Goal: Task Accomplishment & Management: Complete application form

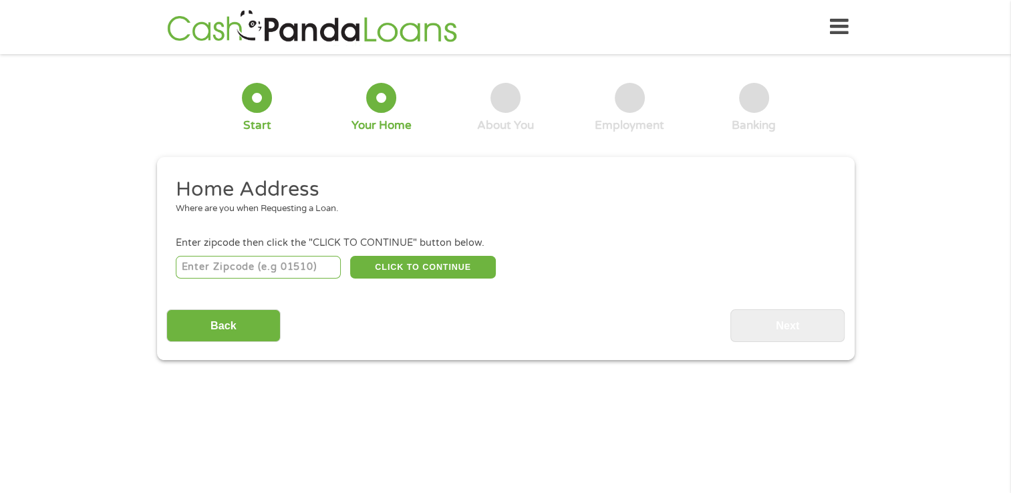
click at [288, 271] on input "number" at bounding box center [258, 267] width 165 height 23
type input "23875"
select select "[US_STATE]"
click at [463, 269] on button "CLICK TO CONTINUE" at bounding box center [423, 267] width 146 height 23
type input "23875"
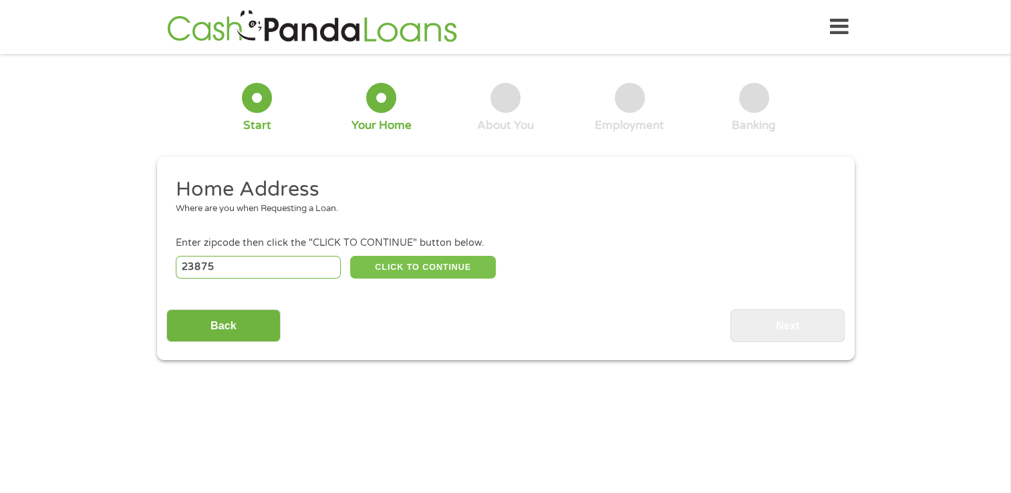
type input "Prince [PERSON_NAME]"
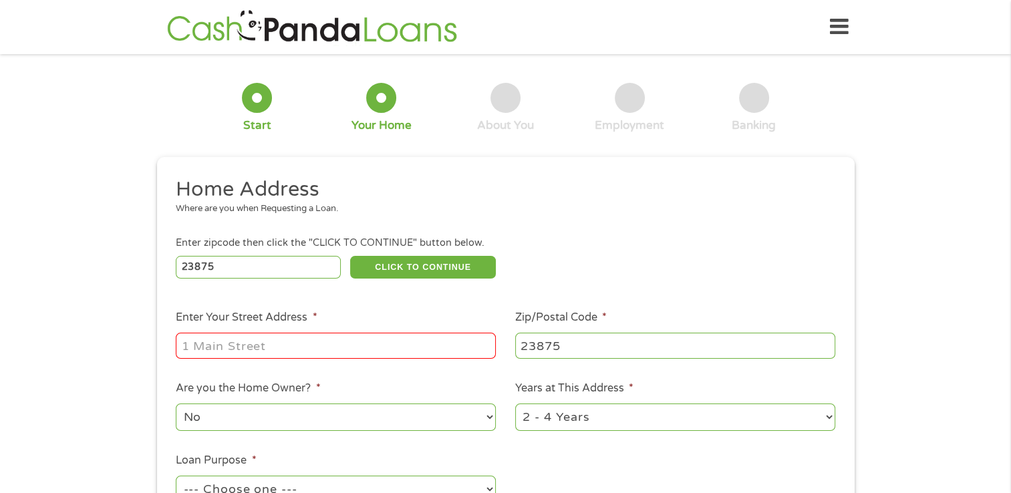
click at [427, 341] on input "Enter Your Street Address *" at bounding box center [336, 345] width 320 height 25
type input "[STREET_ADDRESS][PERSON_NAME]"
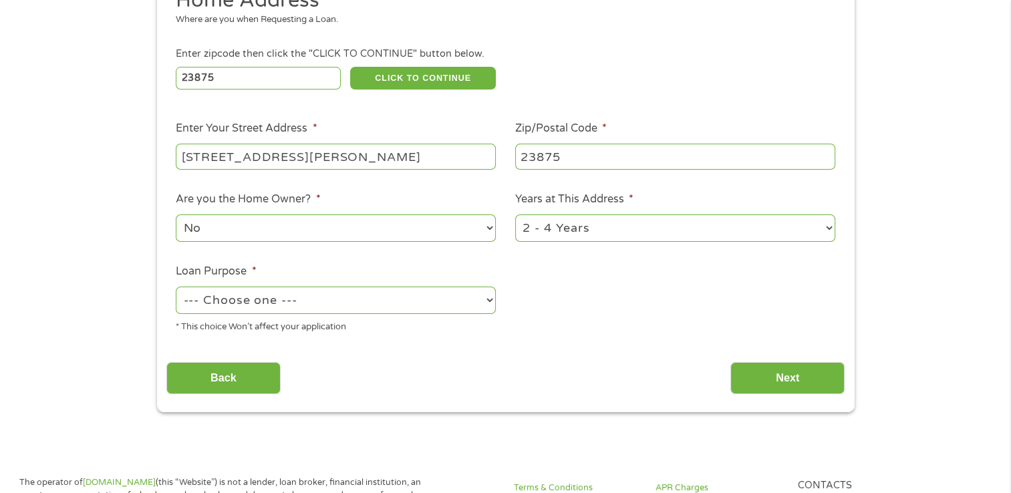
scroll to position [188, 0]
click at [435, 305] on select "--- Choose one --- Pay Bills Debt Consolidation Home Improvement Major Purchase…" at bounding box center [336, 300] width 320 height 27
select select "other"
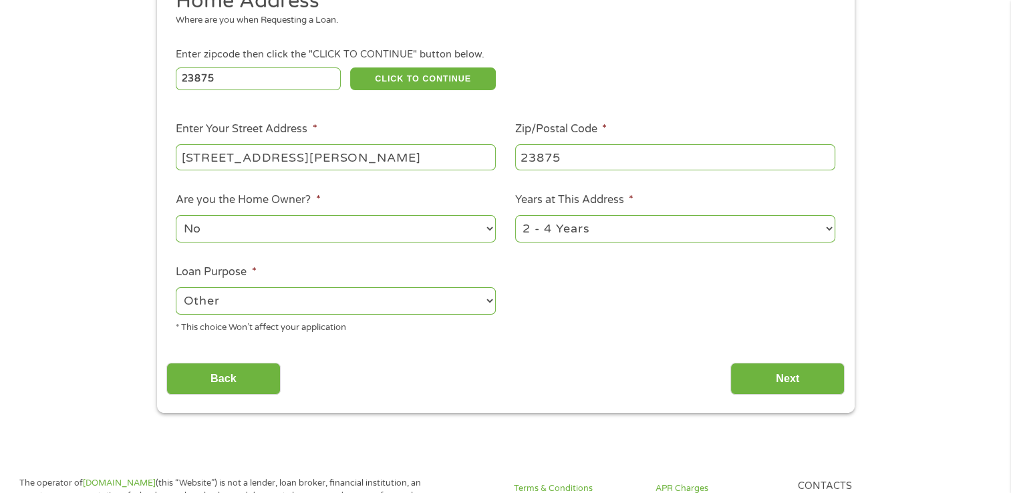
click at [176, 289] on select "--- Choose one --- Pay Bills Debt Consolidation Home Improvement Major Purchase…" at bounding box center [336, 300] width 320 height 27
click at [792, 387] on input "Next" at bounding box center [787, 379] width 114 height 33
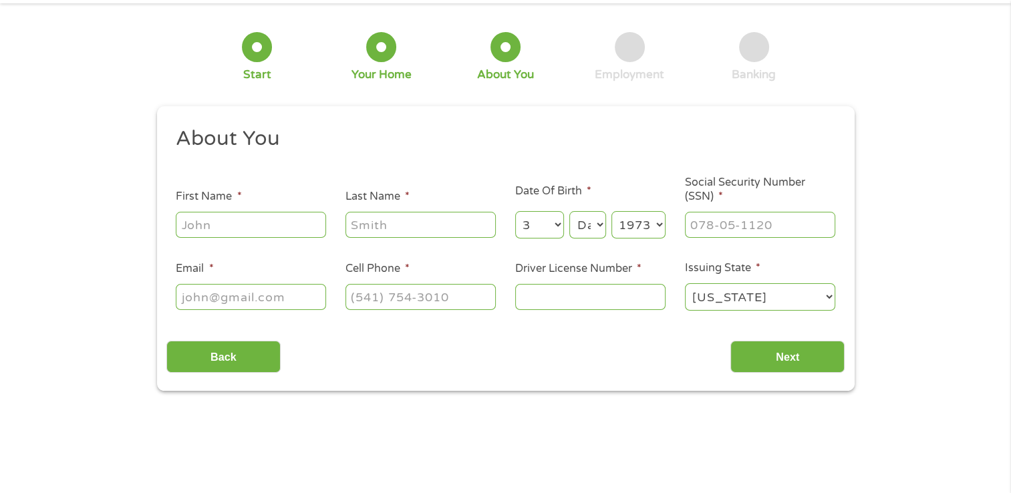
scroll to position [0, 0]
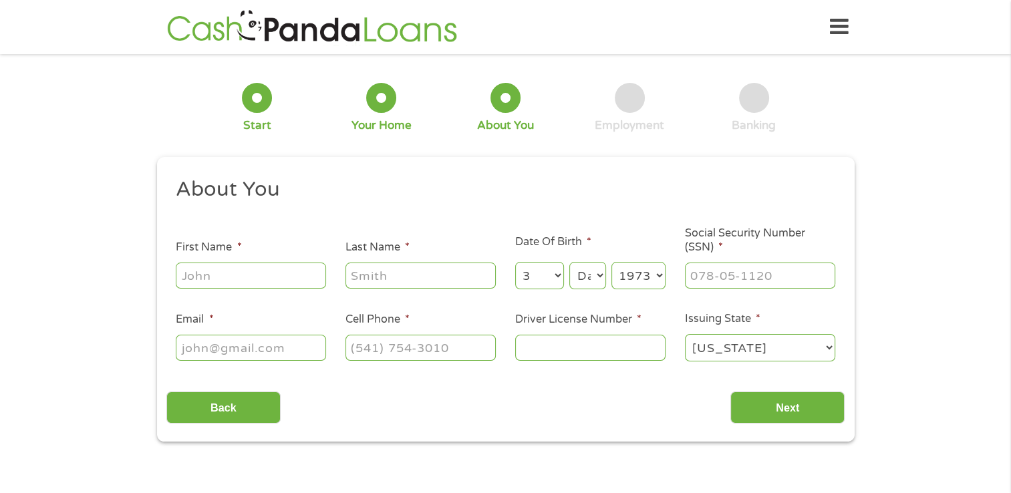
click at [291, 278] on input "First Name *" at bounding box center [251, 274] width 150 height 25
type input "[PERSON_NAME]"
select select "8"
select select "14"
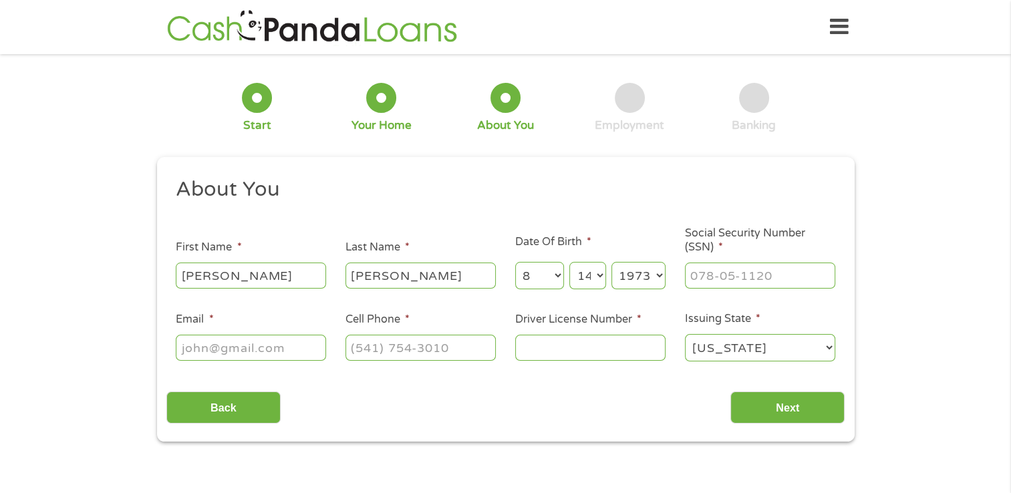
select select "2005"
type input "[EMAIL_ADDRESS][DOMAIN_NAME]"
type input "[PHONE_NUMBER]"
click at [719, 277] on input "Social Security Number (SSN) *" at bounding box center [760, 274] width 150 height 25
type input "691-03-5732"
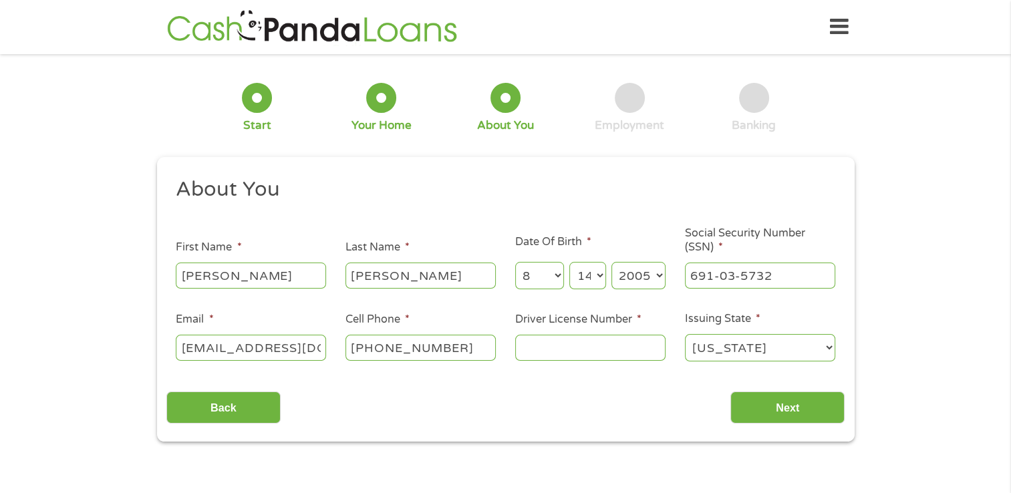
click at [607, 353] on input "Driver License Number *" at bounding box center [590, 347] width 150 height 25
type input "T62591424"
click at [810, 409] on input "Next" at bounding box center [787, 407] width 114 height 33
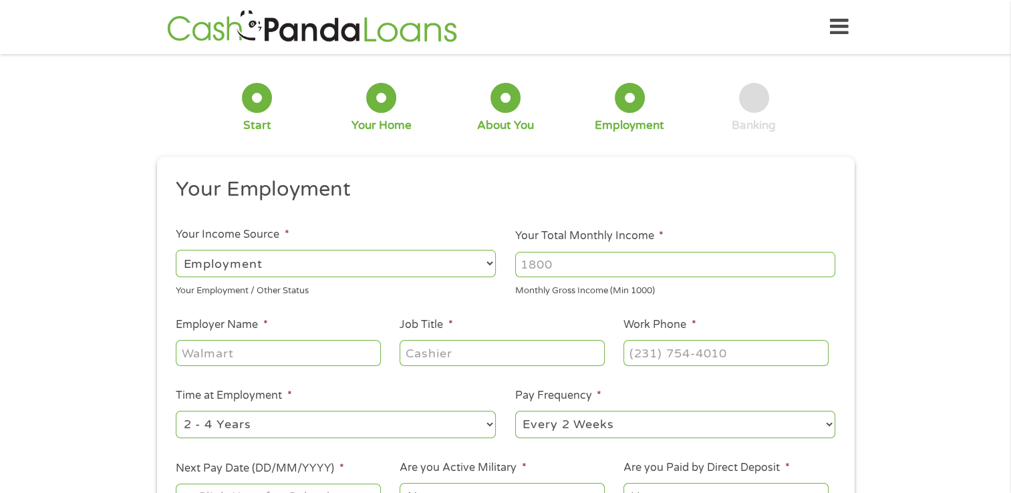
scroll to position [5, 5]
click at [425, 258] on select "--- Choose one --- Employment [DEMOGRAPHIC_DATA] Benefits" at bounding box center [336, 263] width 320 height 27
click at [176, 250] on select "--- Choose one --- Employment [DEMOGRAPHIC_DATA] Benefits" at bounding box center [336, 263] width 320 height 27
click at [610, 267] on input "Your Total Monthly Income *" at bounding box center [675, 264] width 320 height 25
type input "5800"
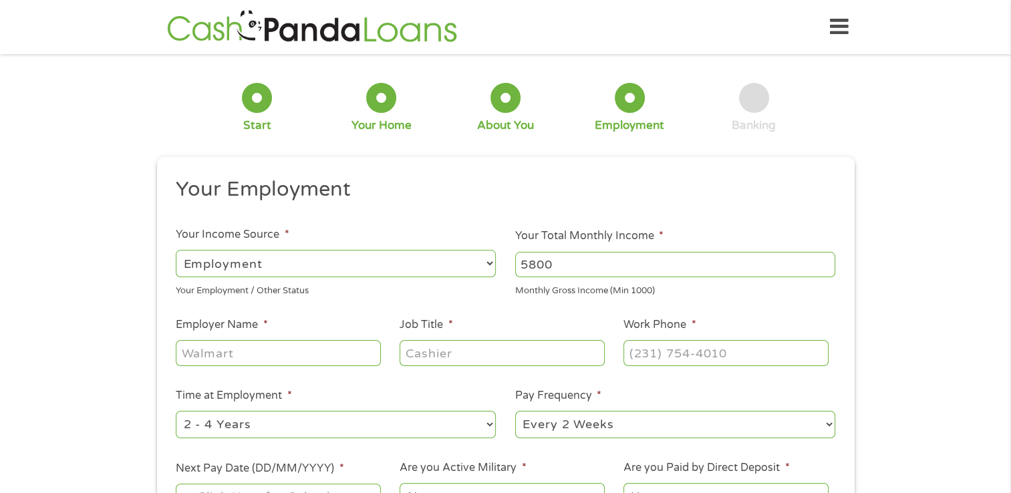
click at [338, 349] on input "Employer Name *" at bounding box center [278, 352] width 204 height 25
type input "Amazon"
type input "warehouse"
type input "[PHONE_NUMBER]"
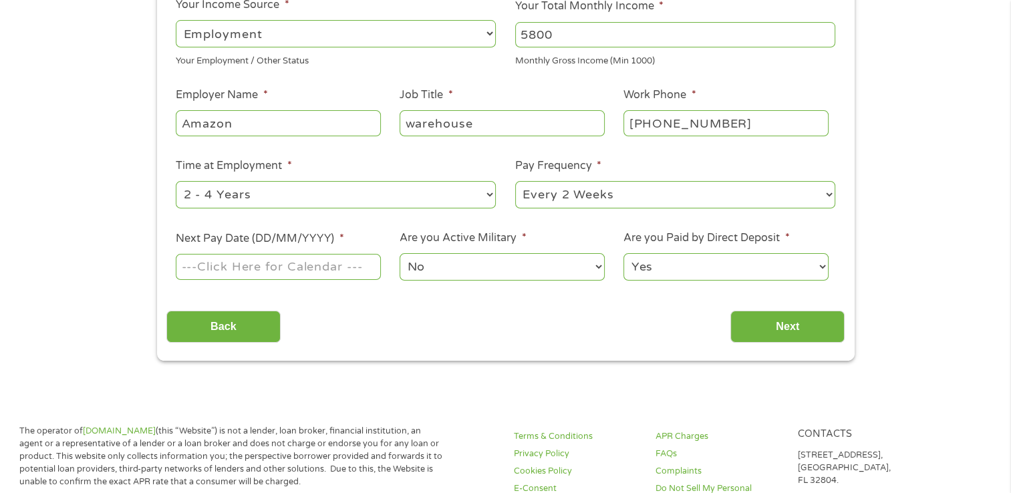
scroll to position [236, 0]
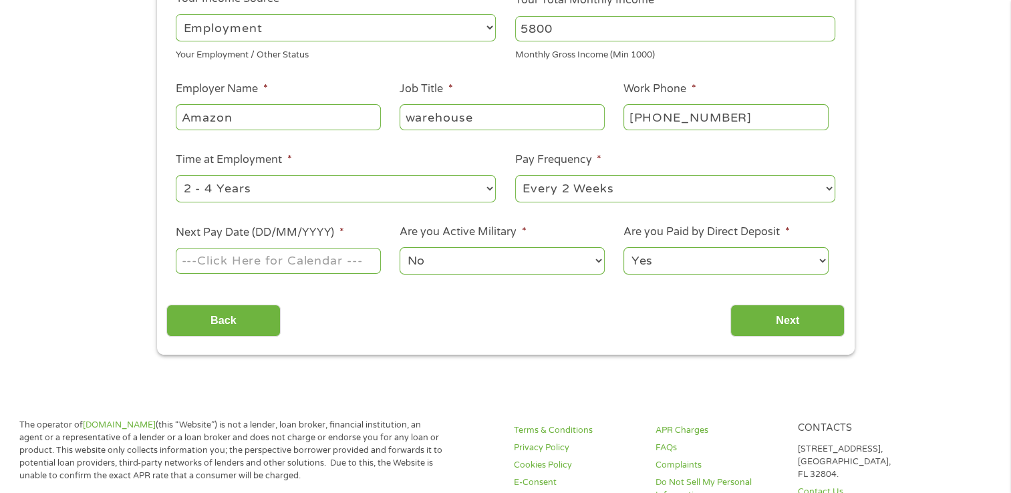
click at [748, 177] on select "--- Choose one --- Every 2 Weeks Every Week Monthly Semi-Monthly" at bounding box center [675, 188] width 320 height 27
select select "weekly"
click at [515, 175] on select "--- Choose one --- Every 2 Weeks Every Week Monthly Semi-Monthly" at bounding box center [675, 188] width 320 height 27
click at [341, 261] on input "Next Pay Date (DD/MM/YYYY) *" at bounding box center [278, 260] width 204 height 25
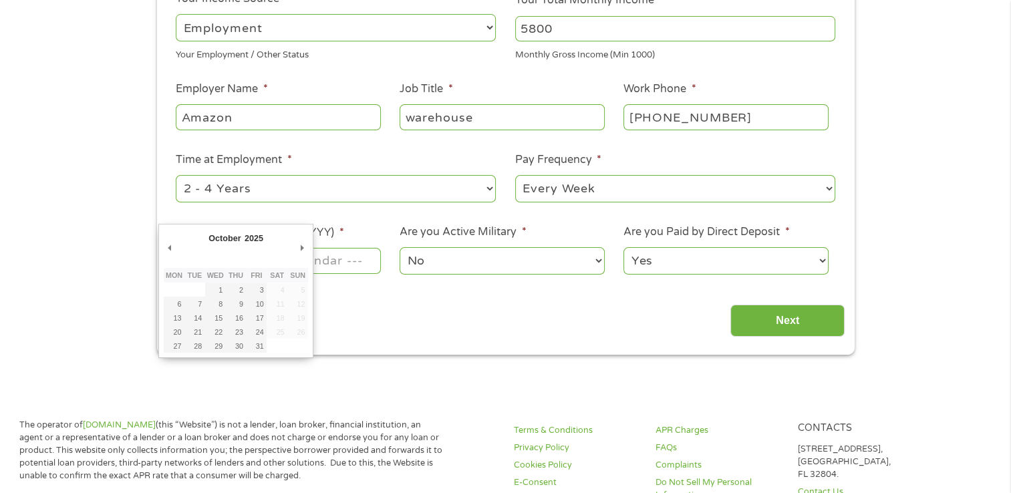
type input "[DATE]"
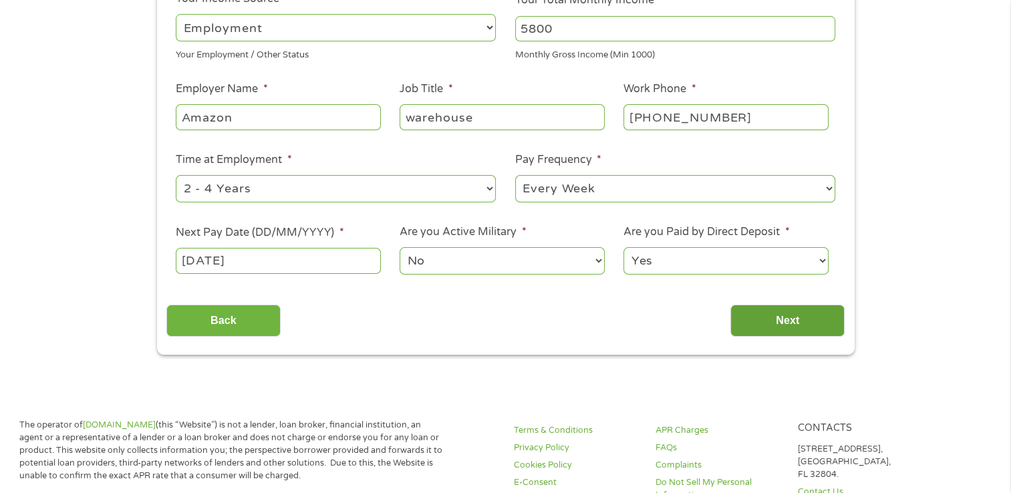
click at [804, 327] on input "Next" at bounding box center [787, 321] width 114 height 33
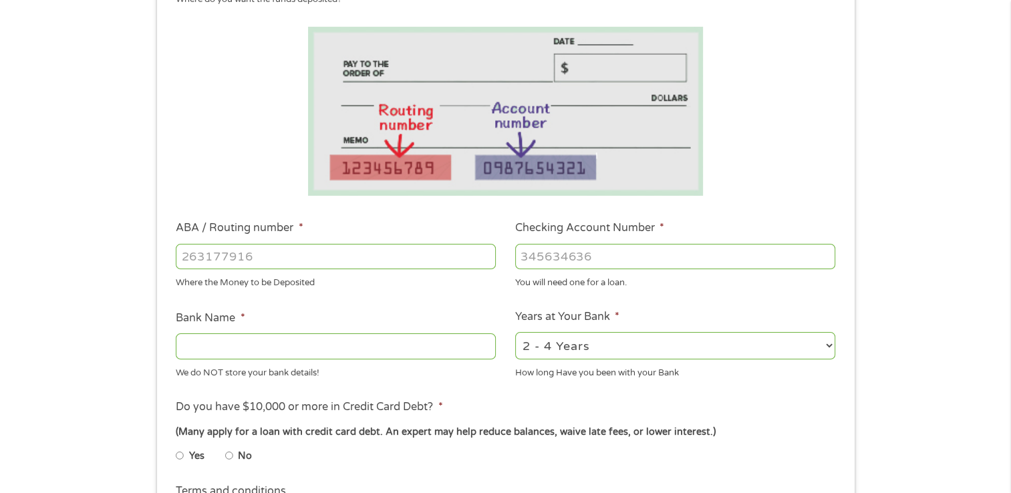
scroll to position [214, 0]
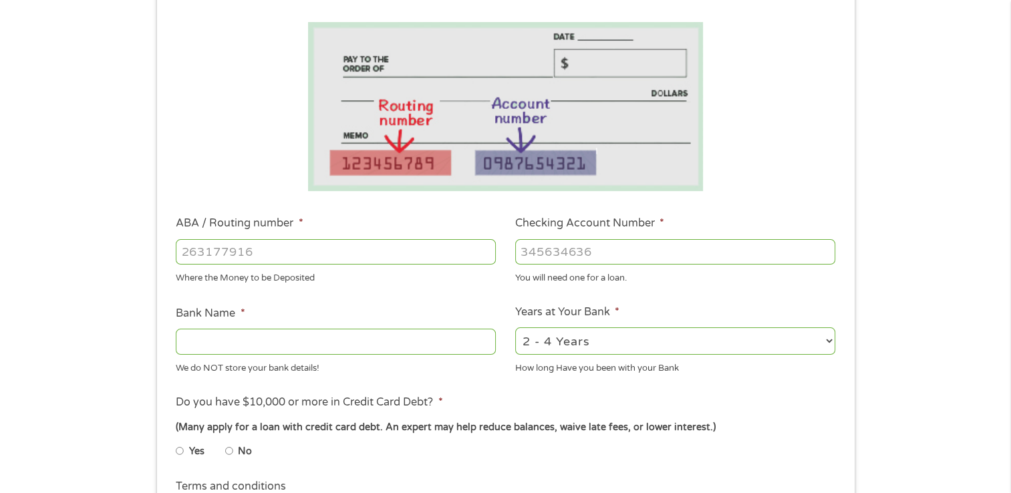
click at [308, 254] on input "ABA / Routing number *" at bounding box center [336, 251] width 320 height 25
type input "103100195"
type input "CENTRAL NATIONAL BANK TRUST"
type input "103100195"
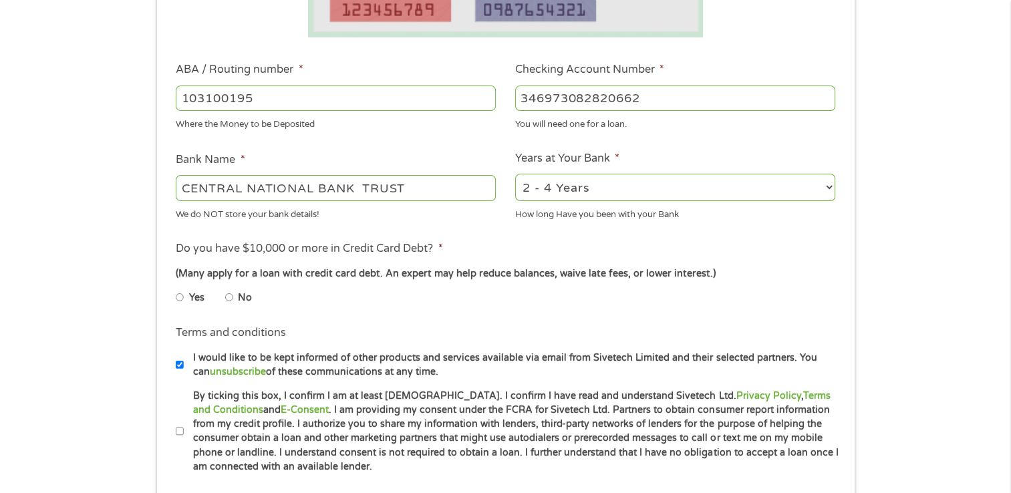
scroll to position [371, 0]
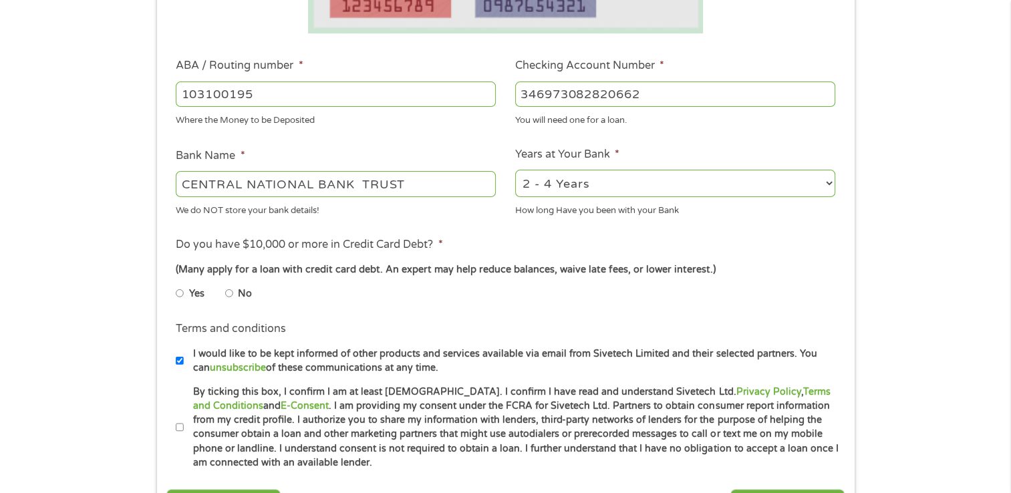
type input "346973082820662"
click at [238, 293] on label "No" at bounding box center [245, 294] width 14 height 15
click at [233, 293] on input "No" at bounding box center [229, 293] width 8 height 21
radio input "true"
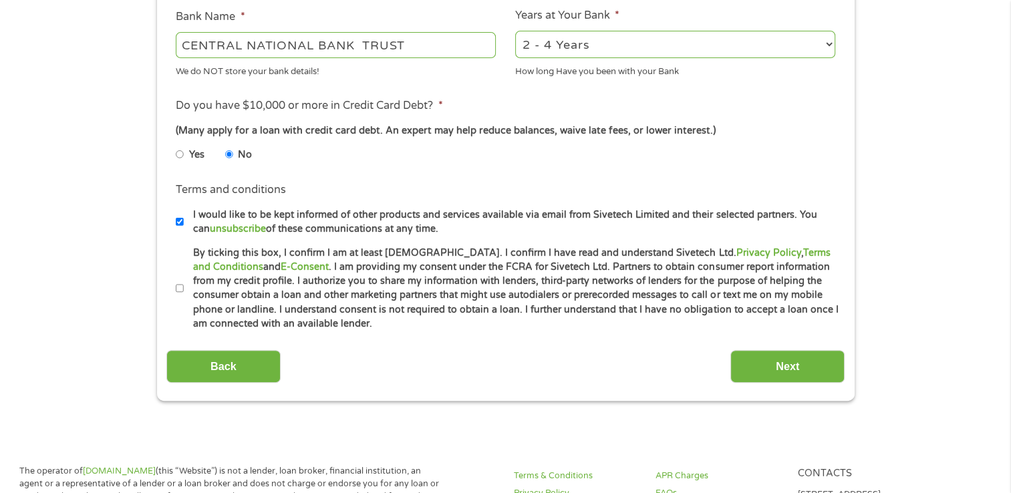
scroll to position [514, 0]
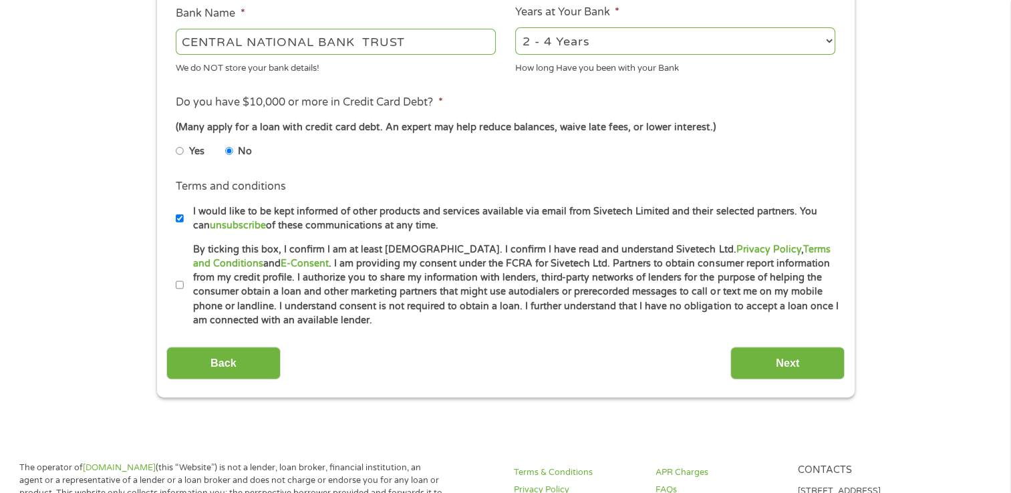
click at [180, 281] on input "By ticking this box, I confirm I am at least [DEMOGRAPHIC_DATA]. I confirm I ha…" at bounding box center [180, 285] width 8 height 21
checkbox input "true"
click at [805, 372] on input "Next" at bounding box center [787, 363] width 114 height 33
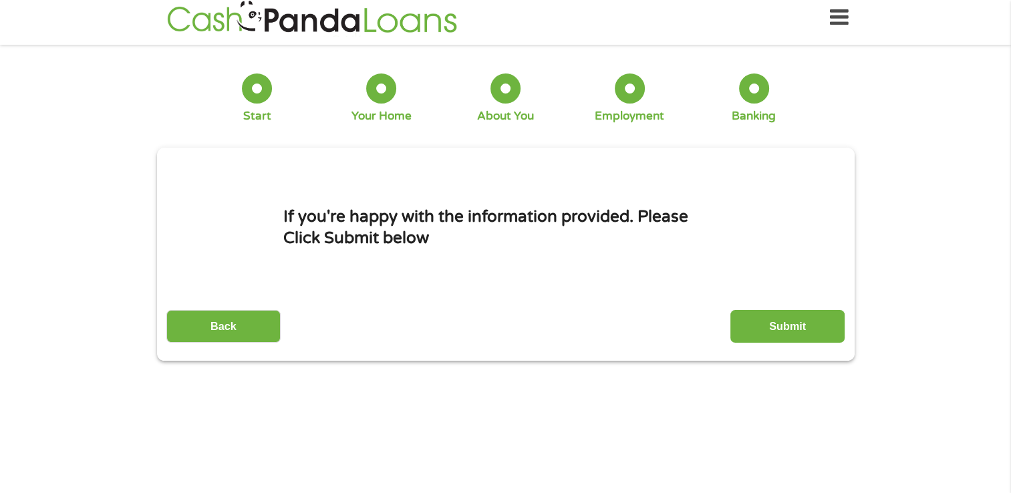
scroll to position [0, 0]
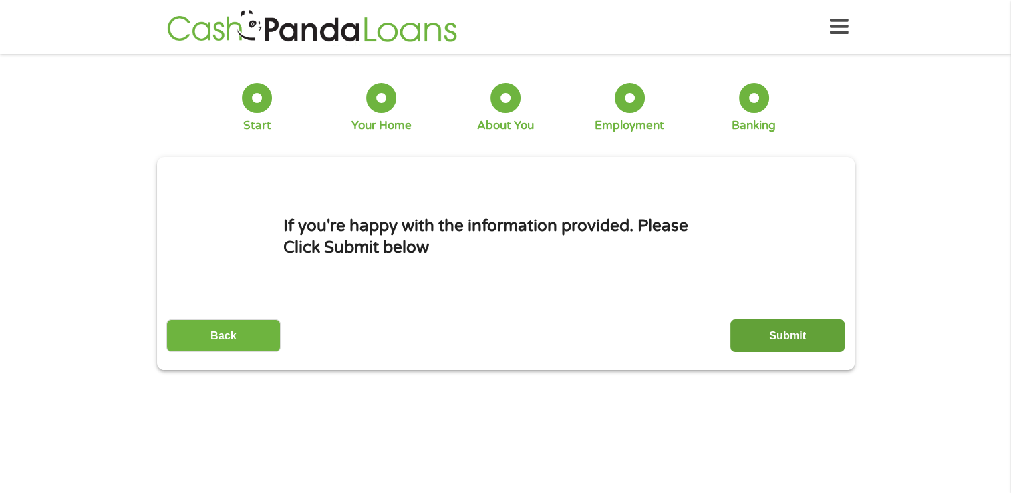
click at [788, 327] on input "Submit" at bounding box center [787, 335] width 114 height 33
